Goal: Register for event/course

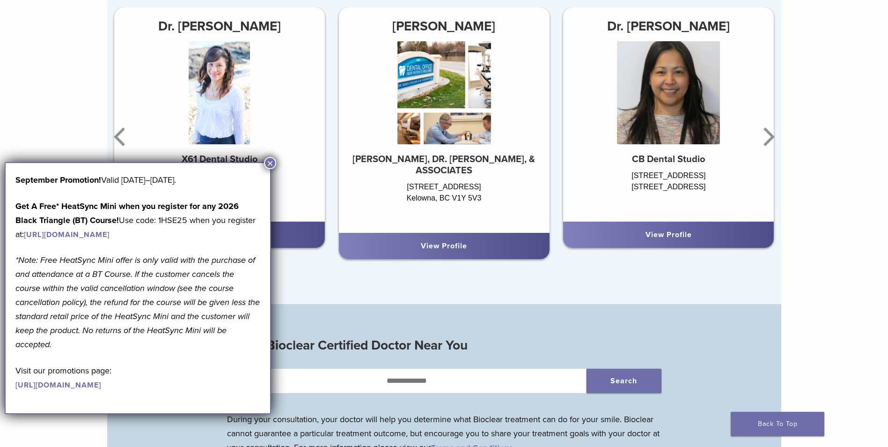
scroll to position [702, 0]
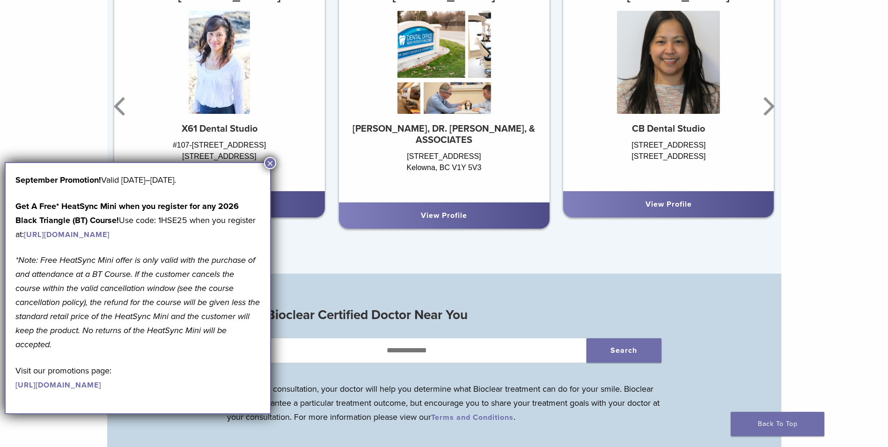
click at [266, 157] on div "#107-1061 Marine Drive North Vancouver, BC V7P 1S6" at bounding box center [219, 161] width 211 height 42
click at [269, 163] on button "×" at bounding box center [270, 163] width 12 height 12
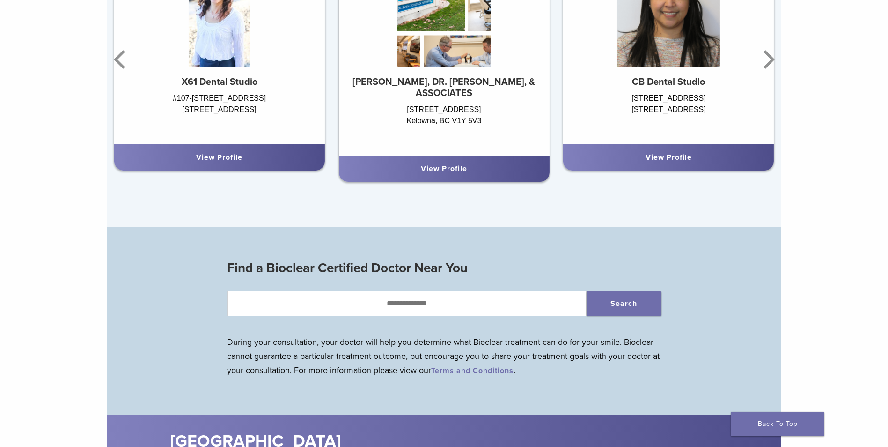
scroll to position [796, 0]
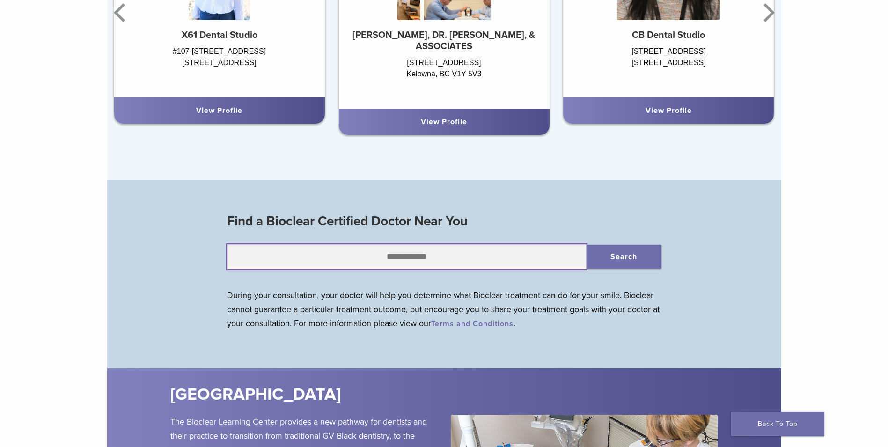
click at [440, 264] on input "text" at bounding box center [407, 256] width 360 height 25
type input "******"
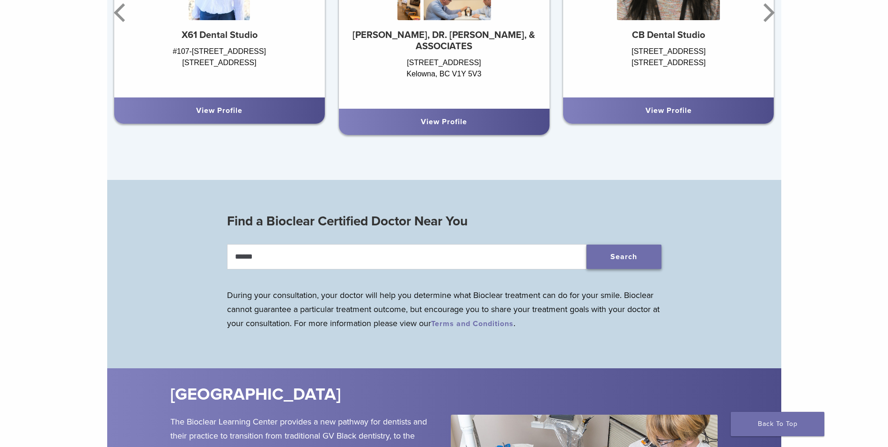
click at [619, 260] on button "Search" at bounding box center [624, 256] width 75 height 24
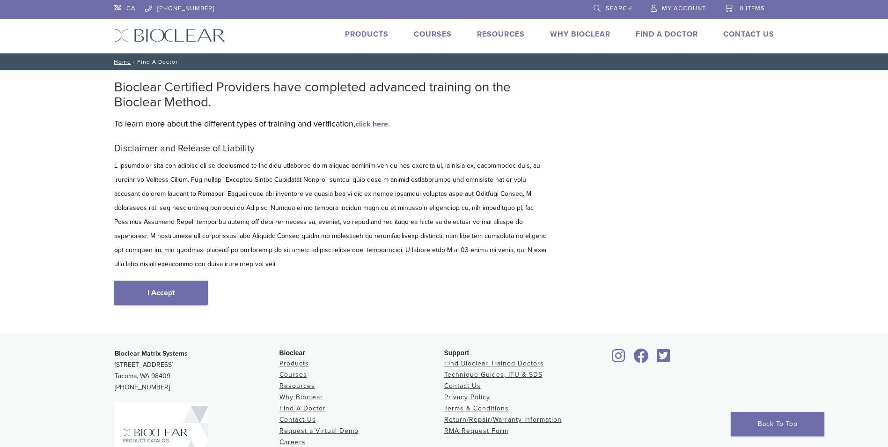
scroll to position [94, 0]
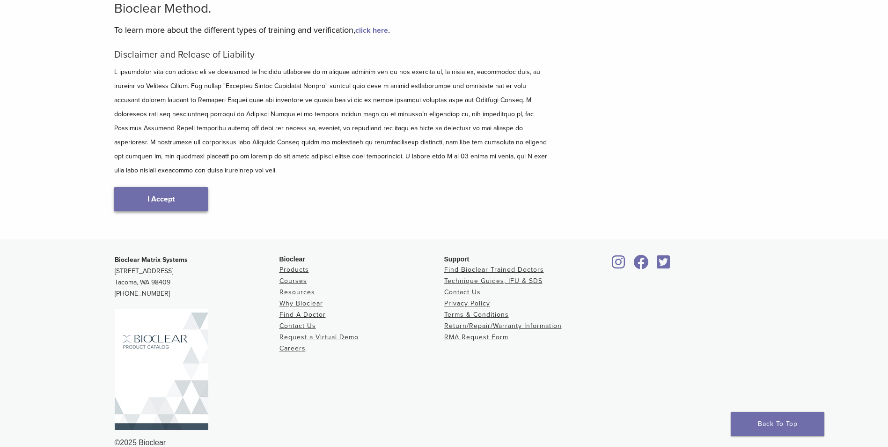
click at [176, 187] on link "I Accept" at bounding box center [161, 199] width 94 height 24
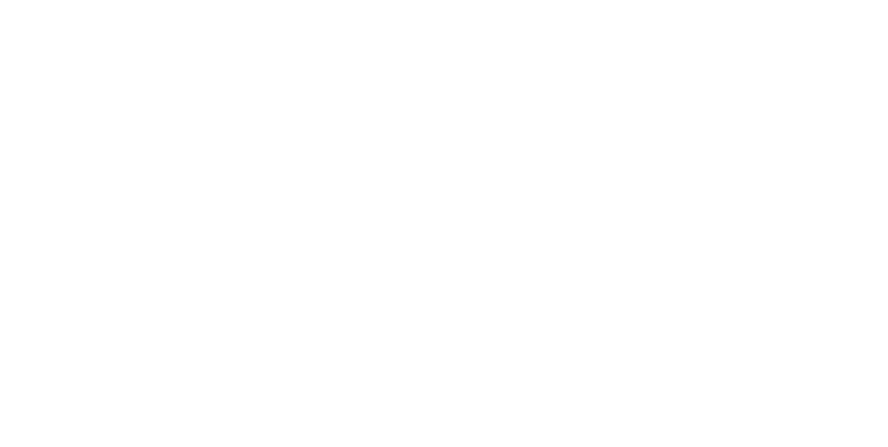
scroll to position [187, 0]
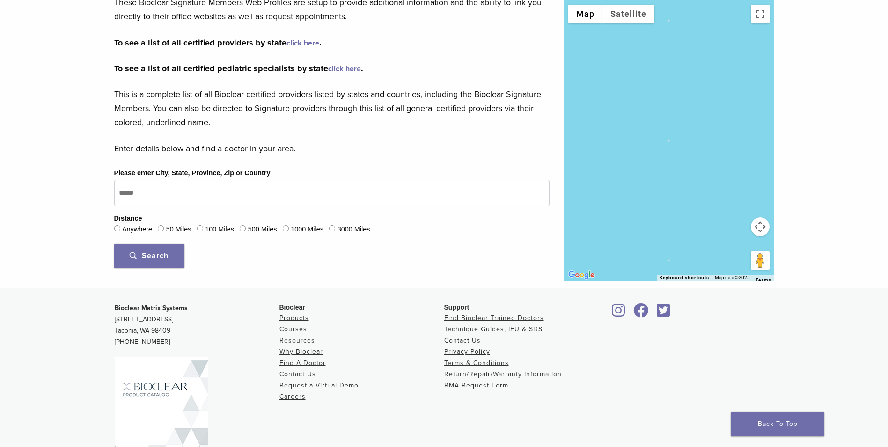
click at [300, 327] on link "Courses" at bounding box center [294, 329] width 28 height 8
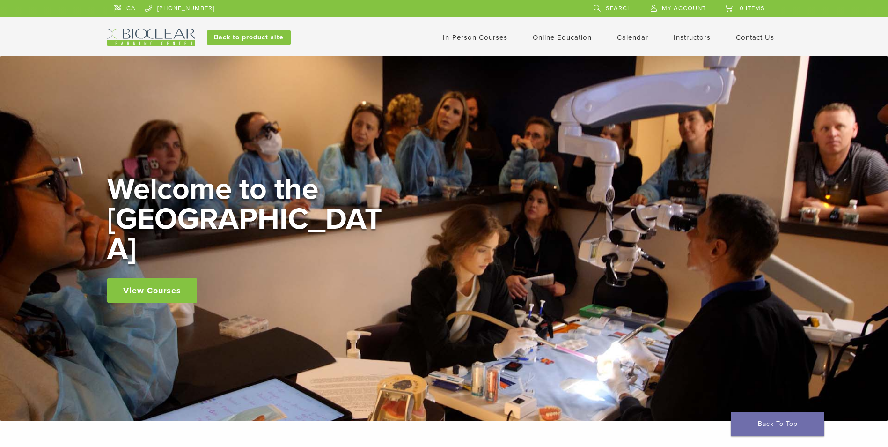
click at [158, 278] on link "View Courses" at bounding box center [152, 290] width 90 height 24
